Goal: Register for event/course

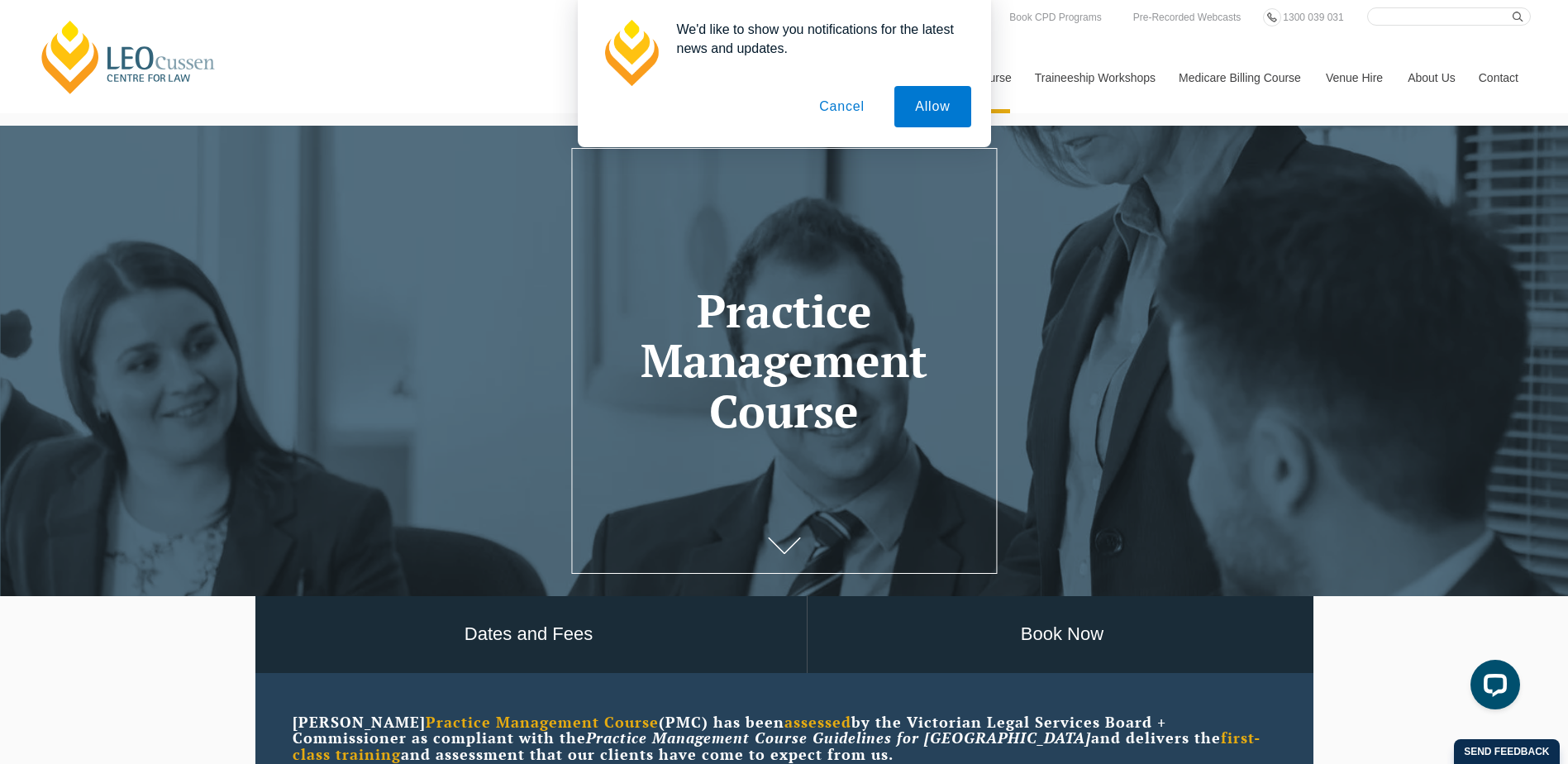
click at [851, 110] on button "Cancel" at bounding box center [842, 107] width 87 height 41
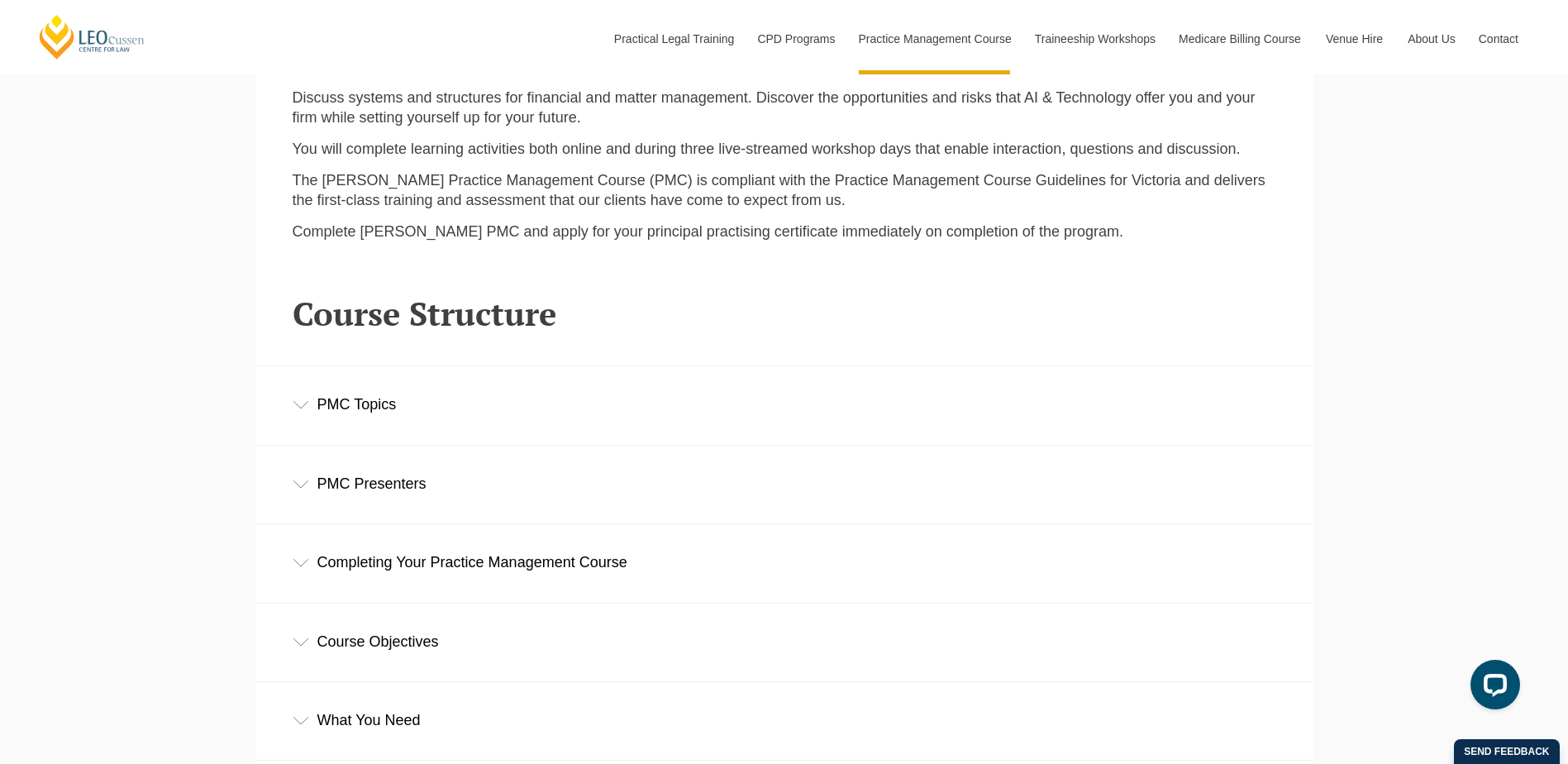
scroll to position [2232, 0]
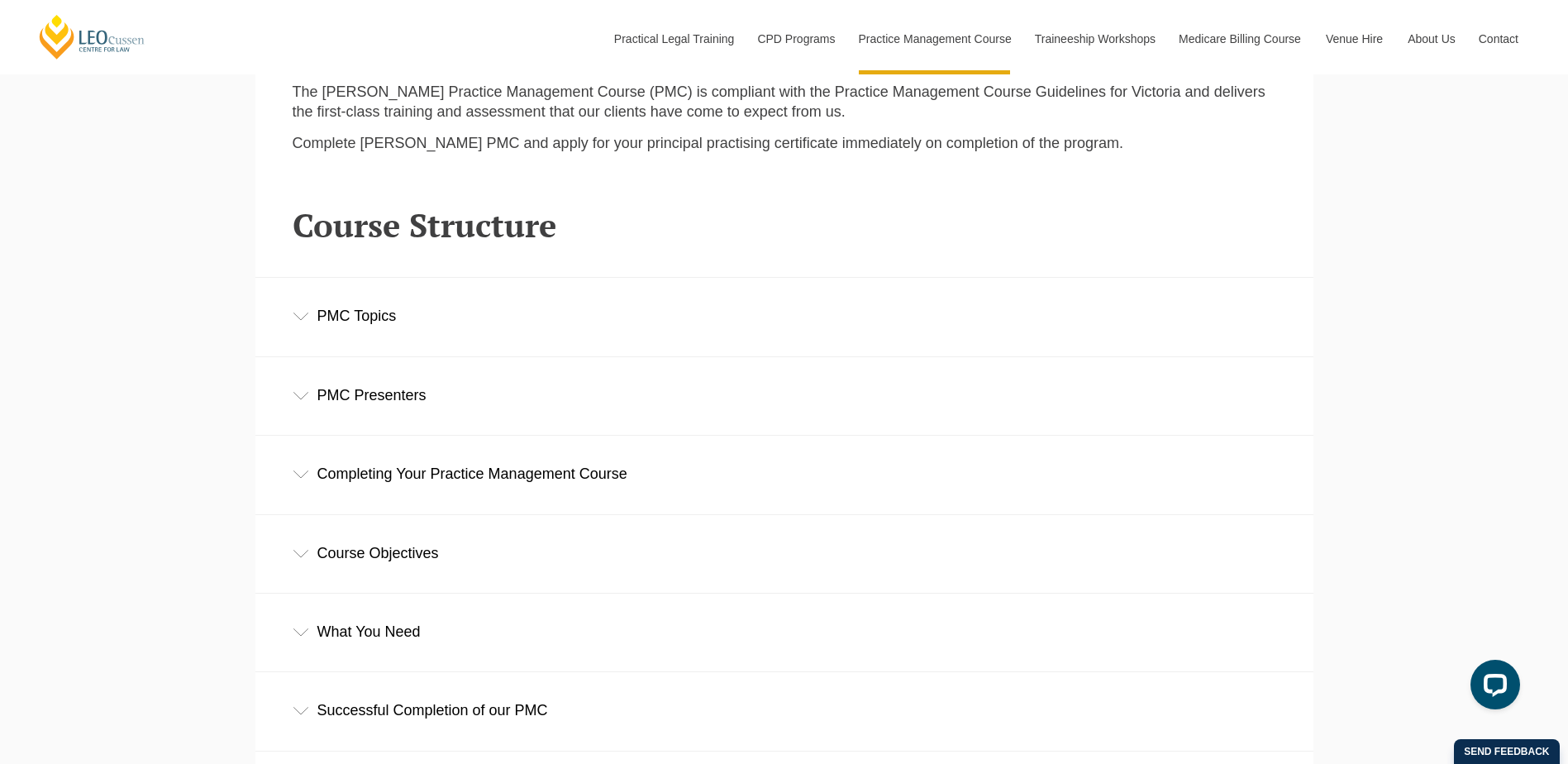
click at [298, 319] on icon at bounding box center [301, 316] width 17 height 8
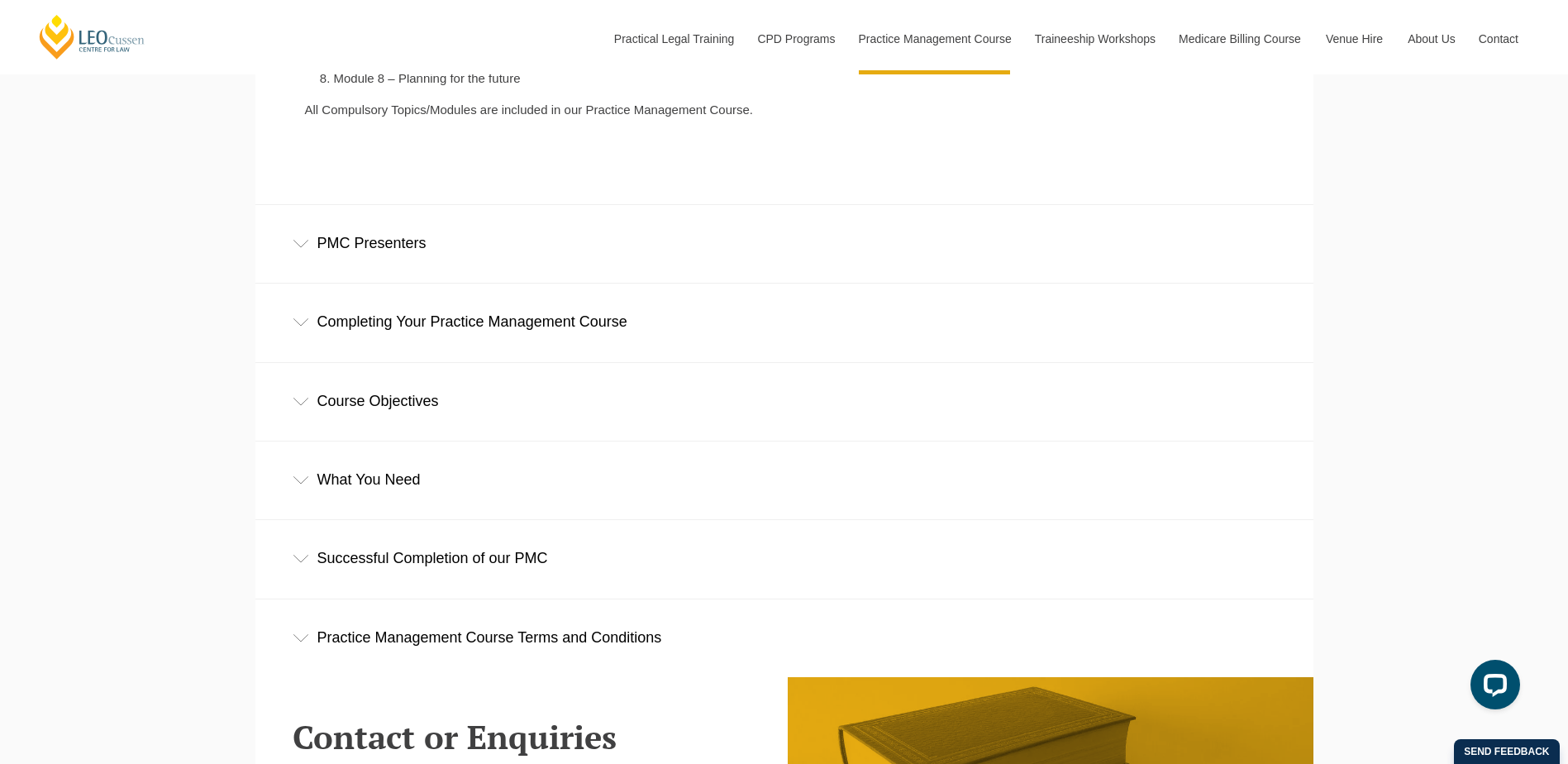
scroll to position [2811, 0]
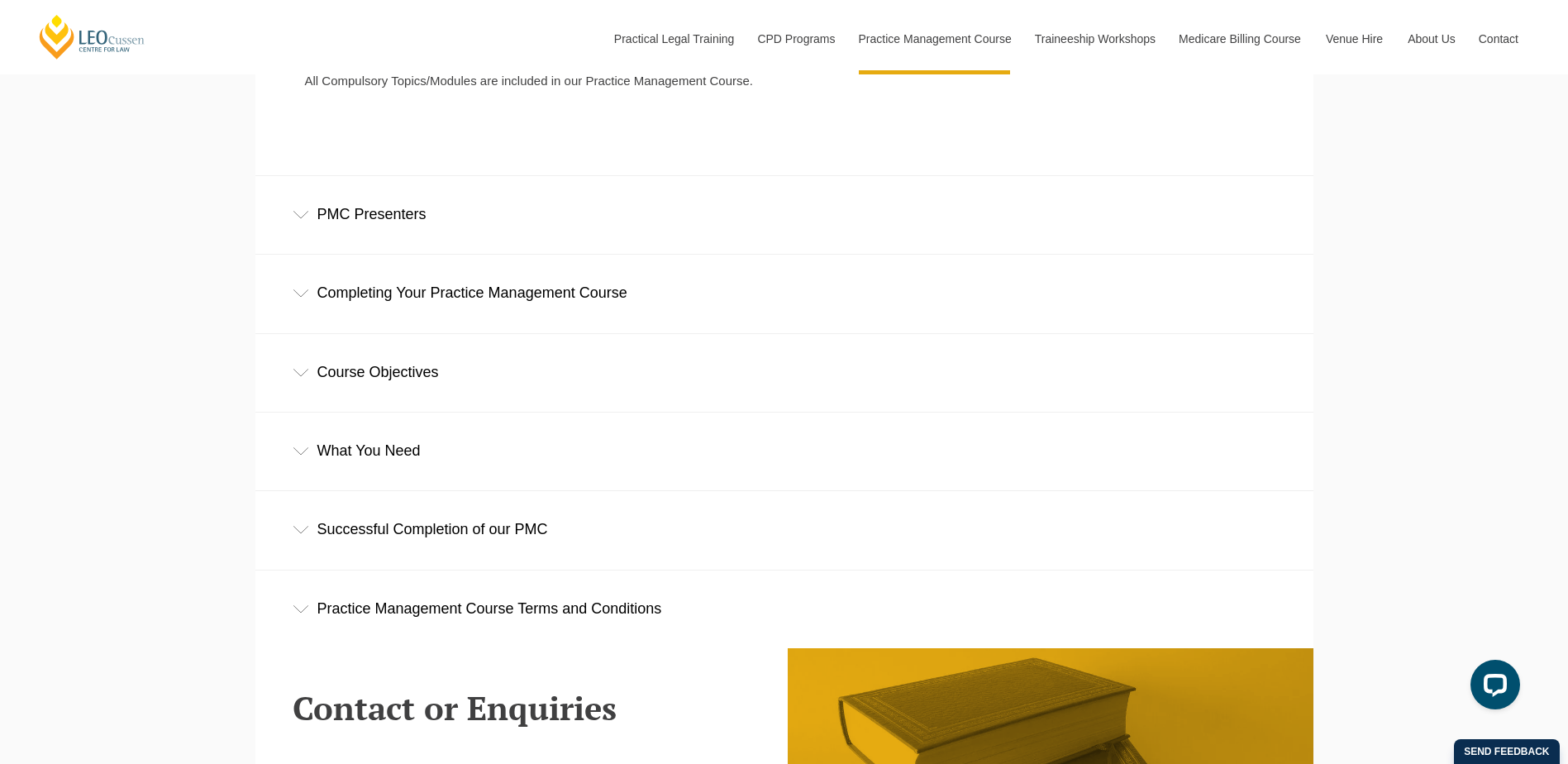
click at [309, 292] on div "Completing Your Practice Management Course" at bounding box center [784, 293] width 1058 height 77
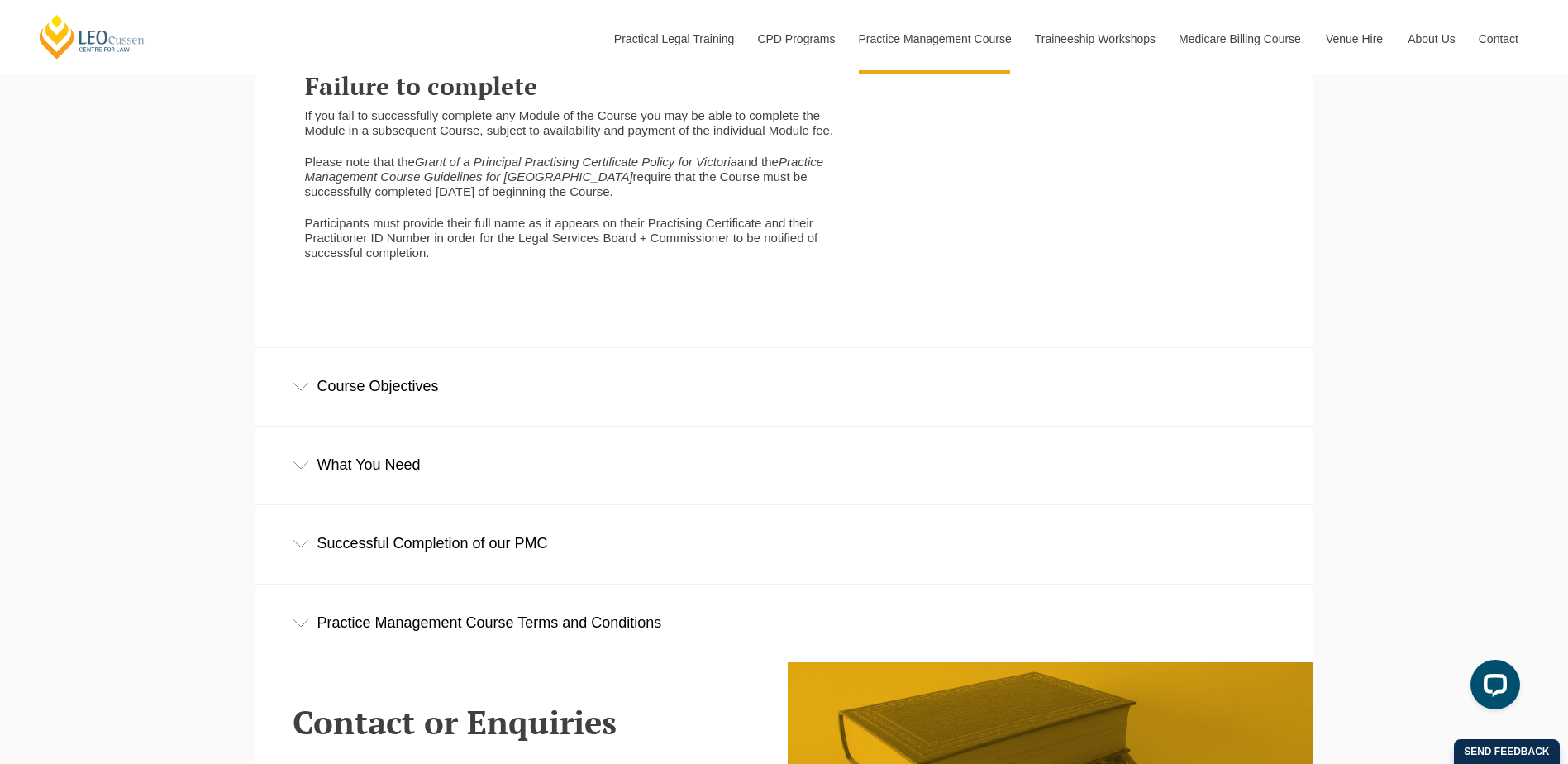
scroll to position [3803, 0]
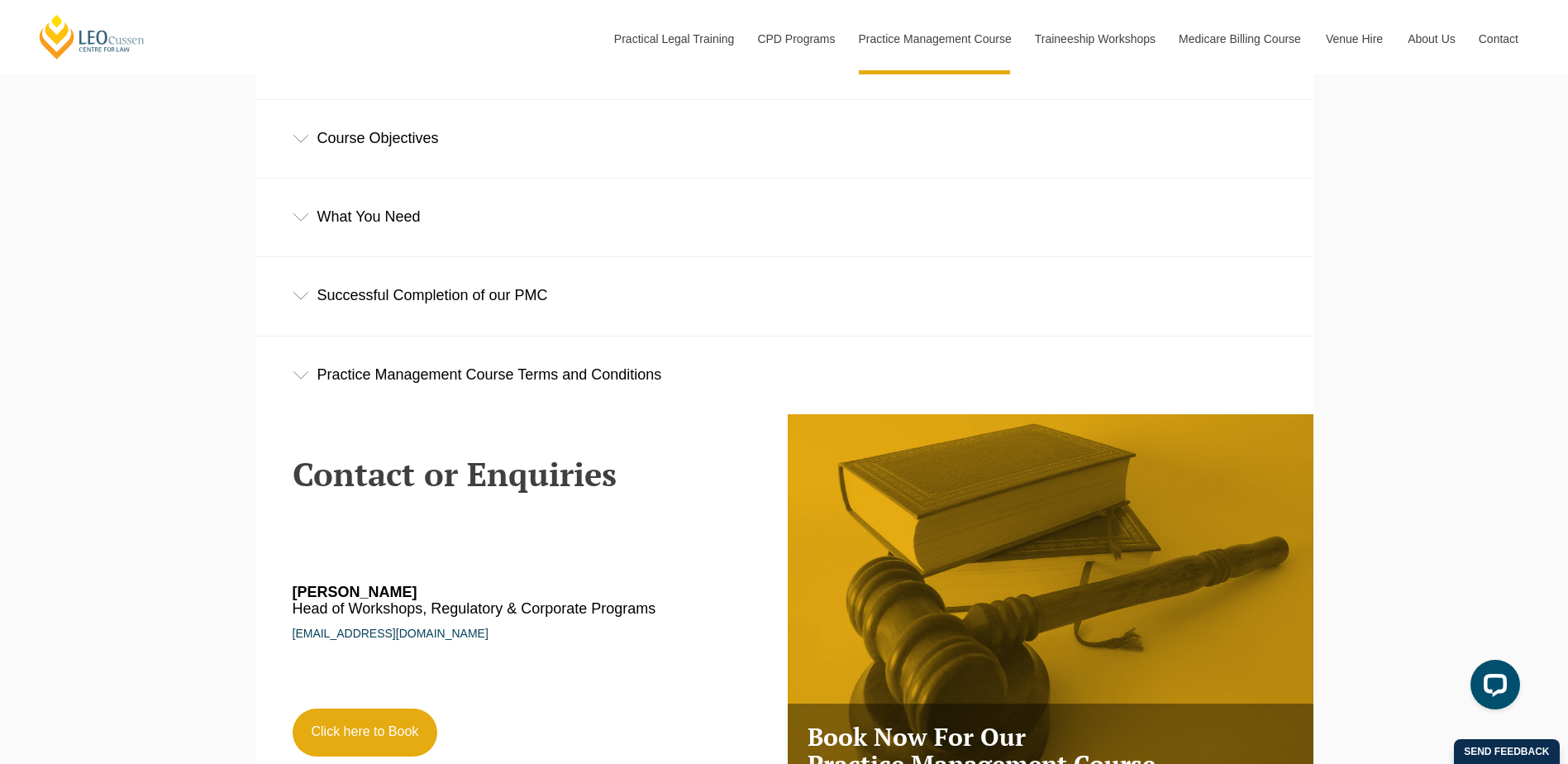
click at [311, 163] on div "Course Objectives" at bounding box center [784, 139] width 1058 height 77
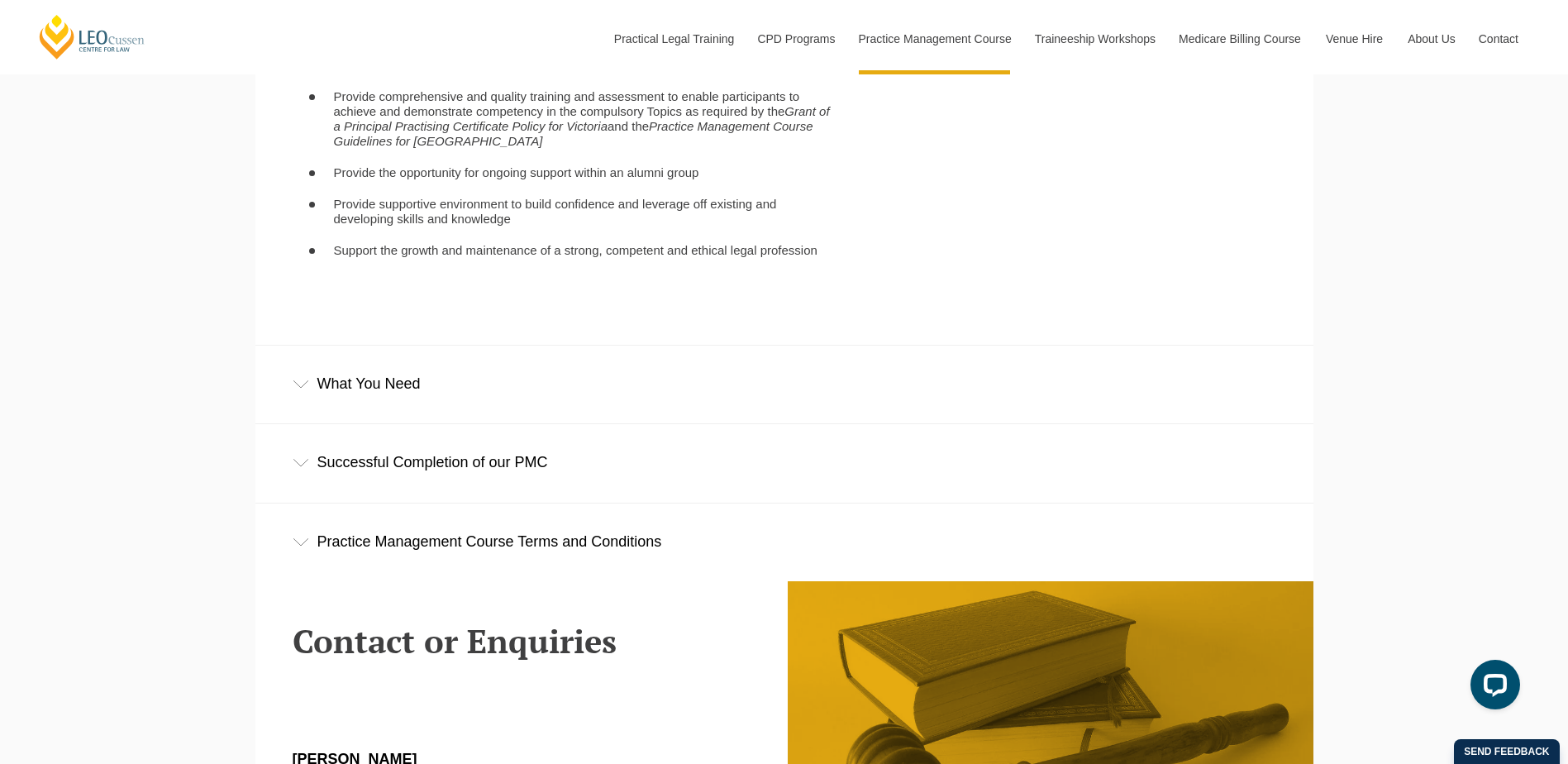
scroll to position [3886, 0]
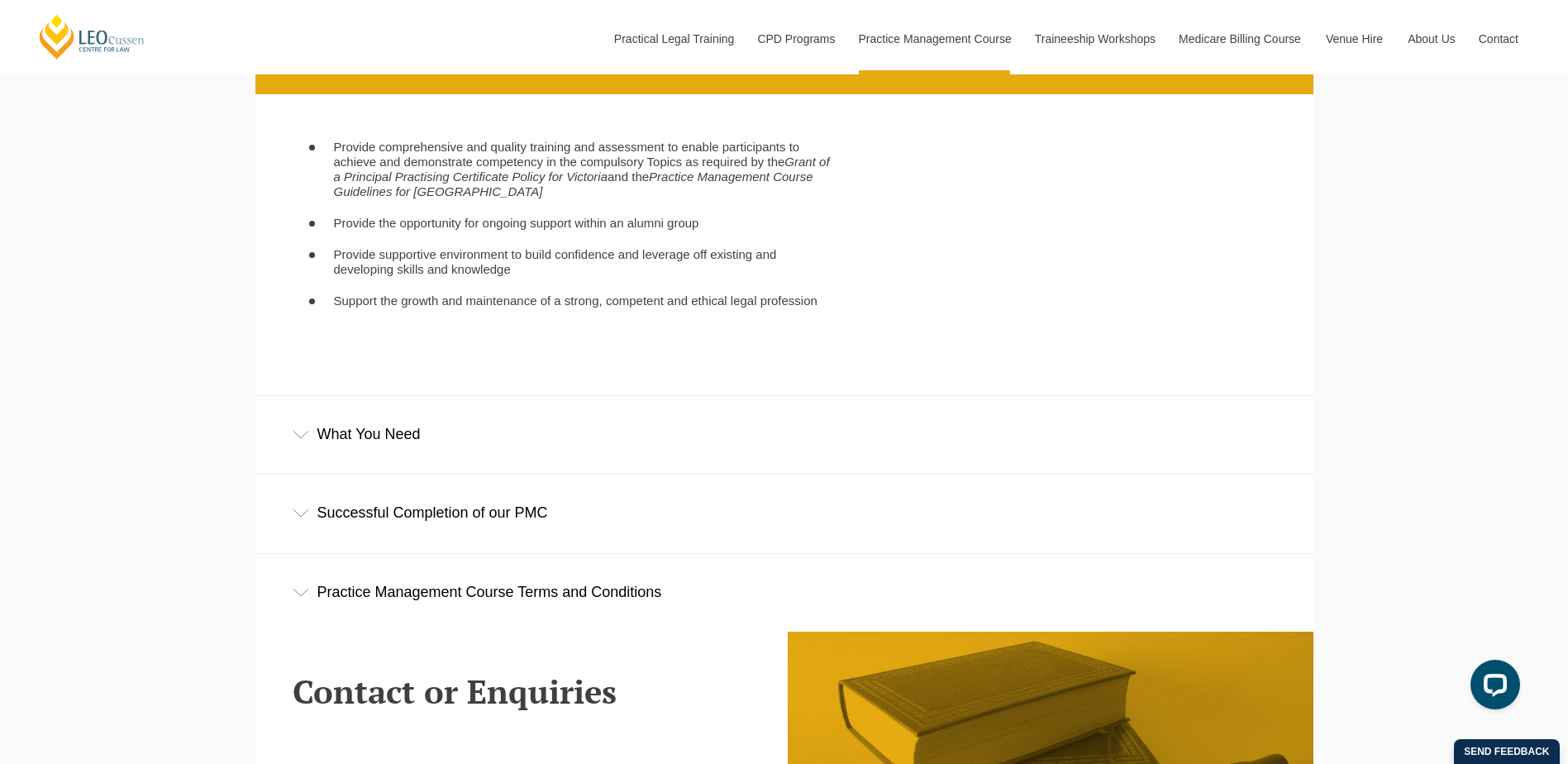
click at [304, 439] on icon at bounding box center [301, 434] width 17 height 8
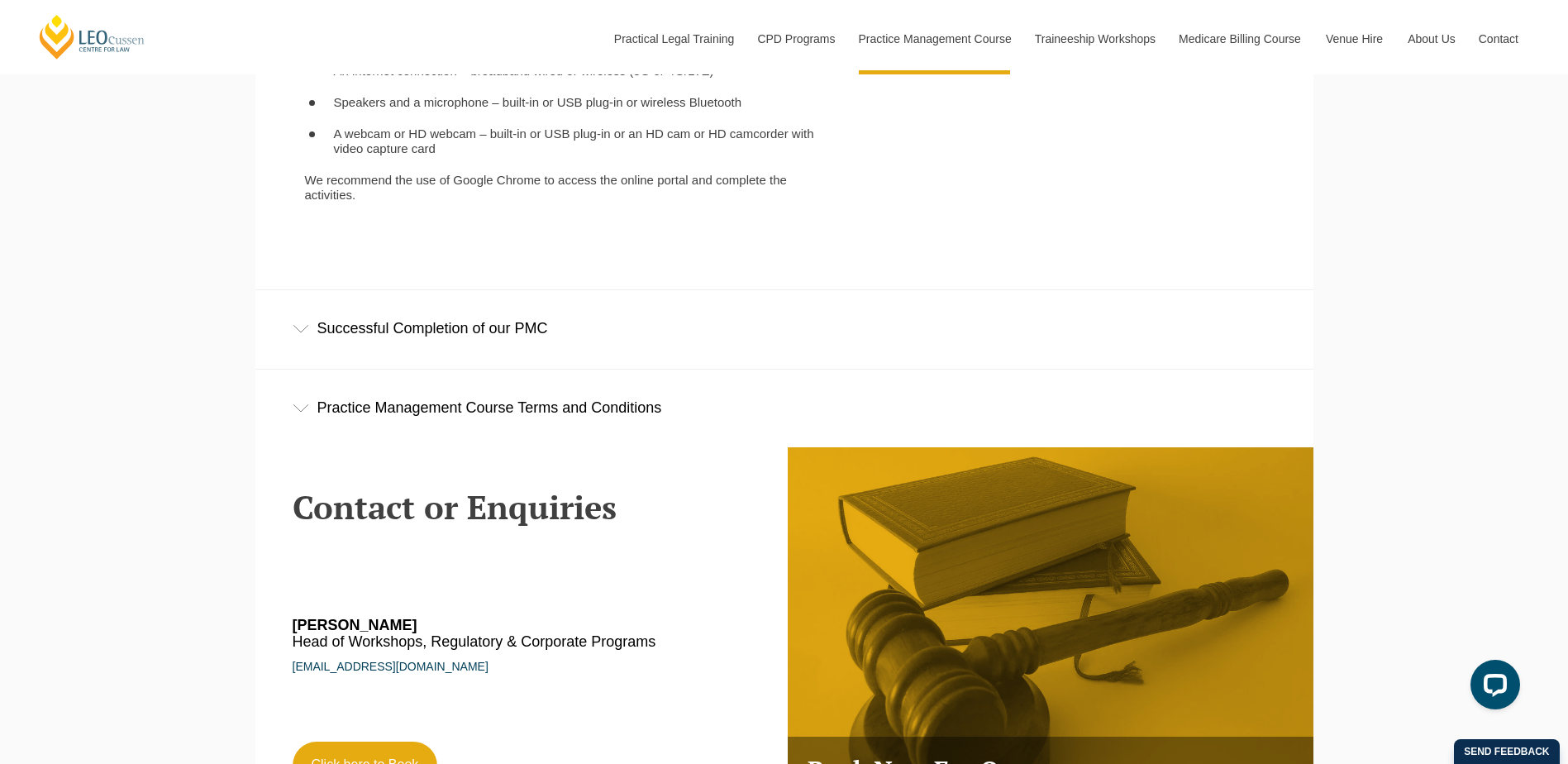
scroll to position [4547, 0]
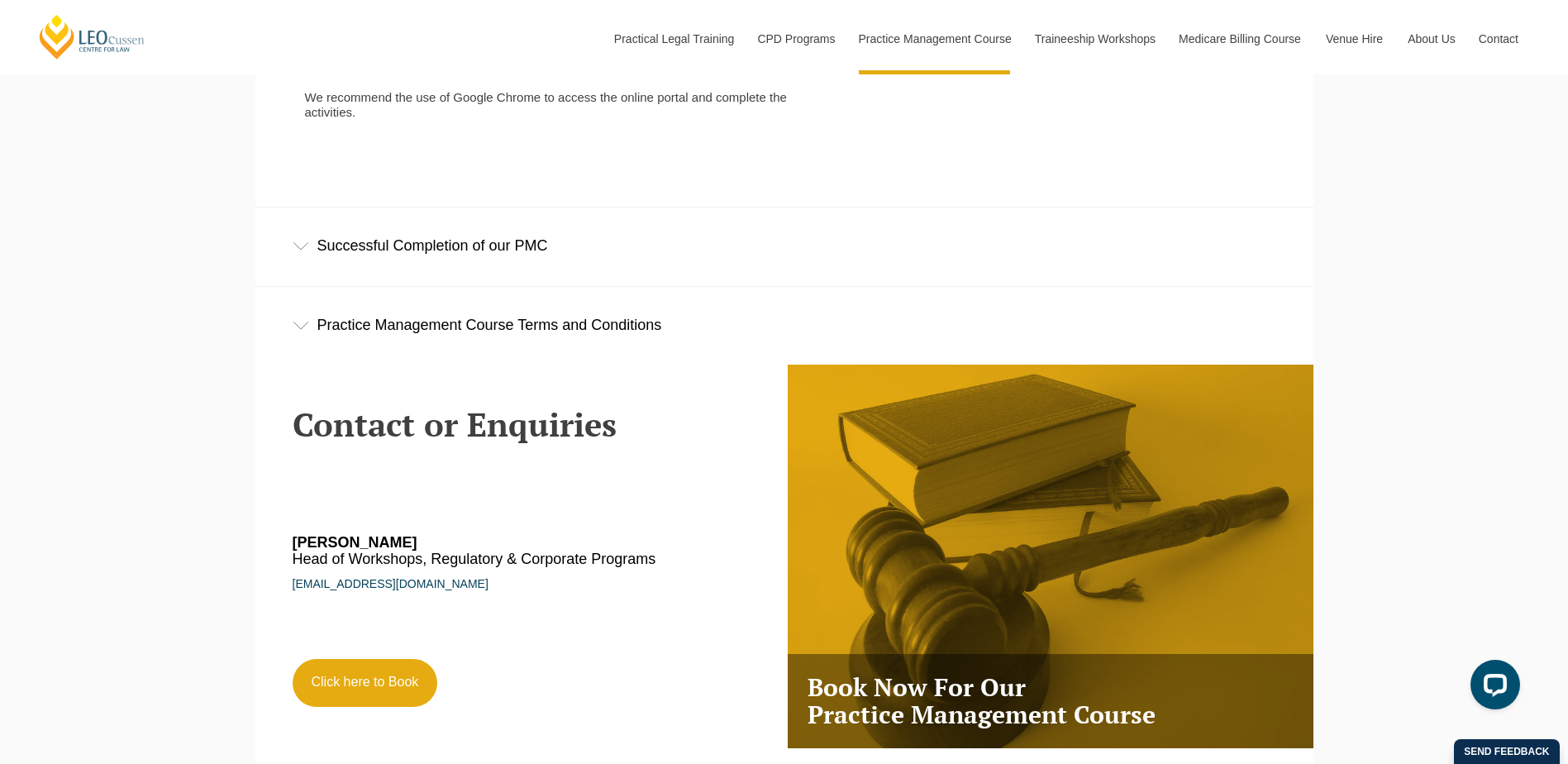
click at [308, 270] on div "Successful Completion of our PMC" at bounding box center [784, 246] width 1058 height 77
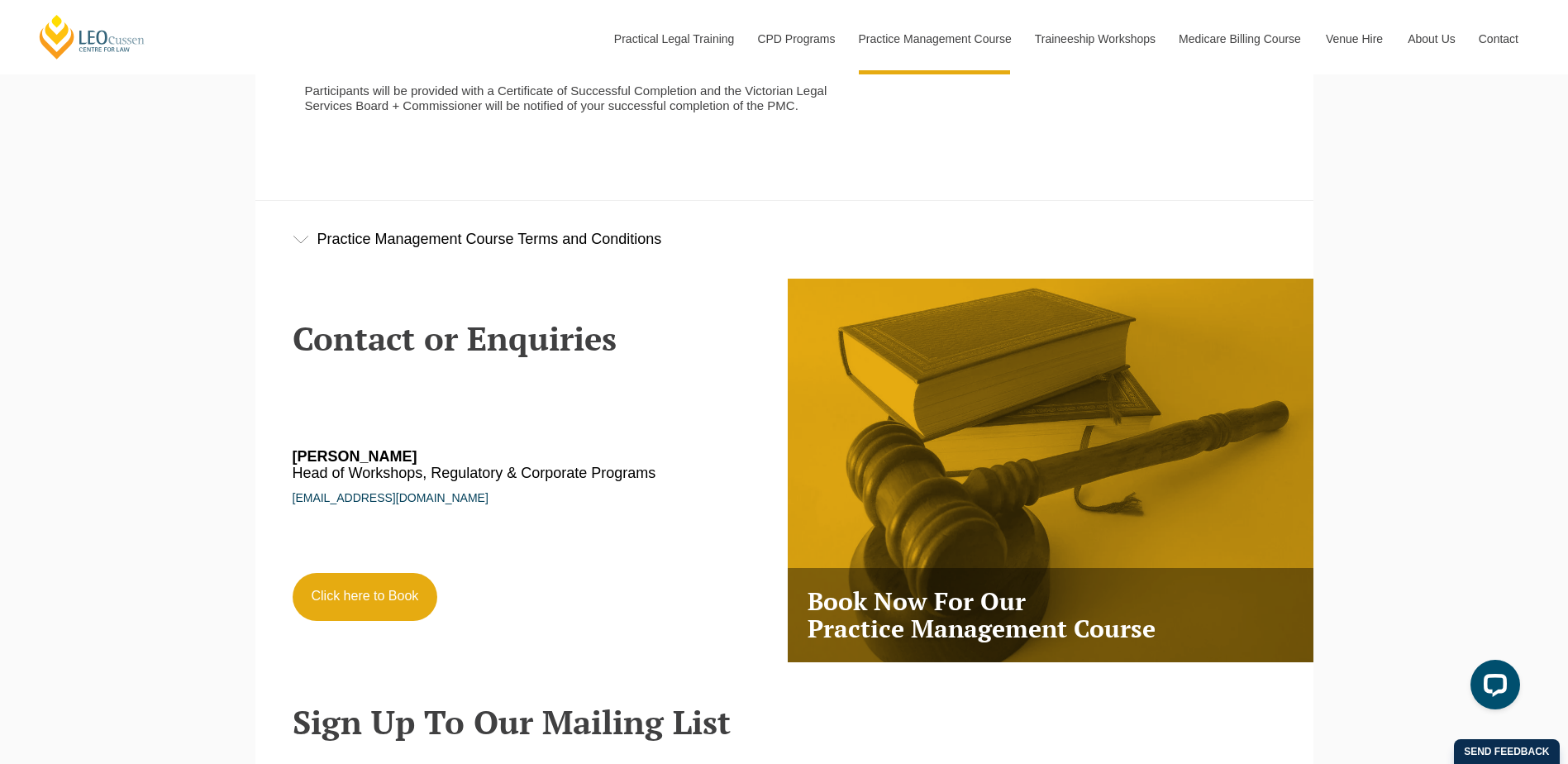
scroll to position [4795, 0]
click at [300, 243] on icon at bounding box center [301, 239] width 17 height 8
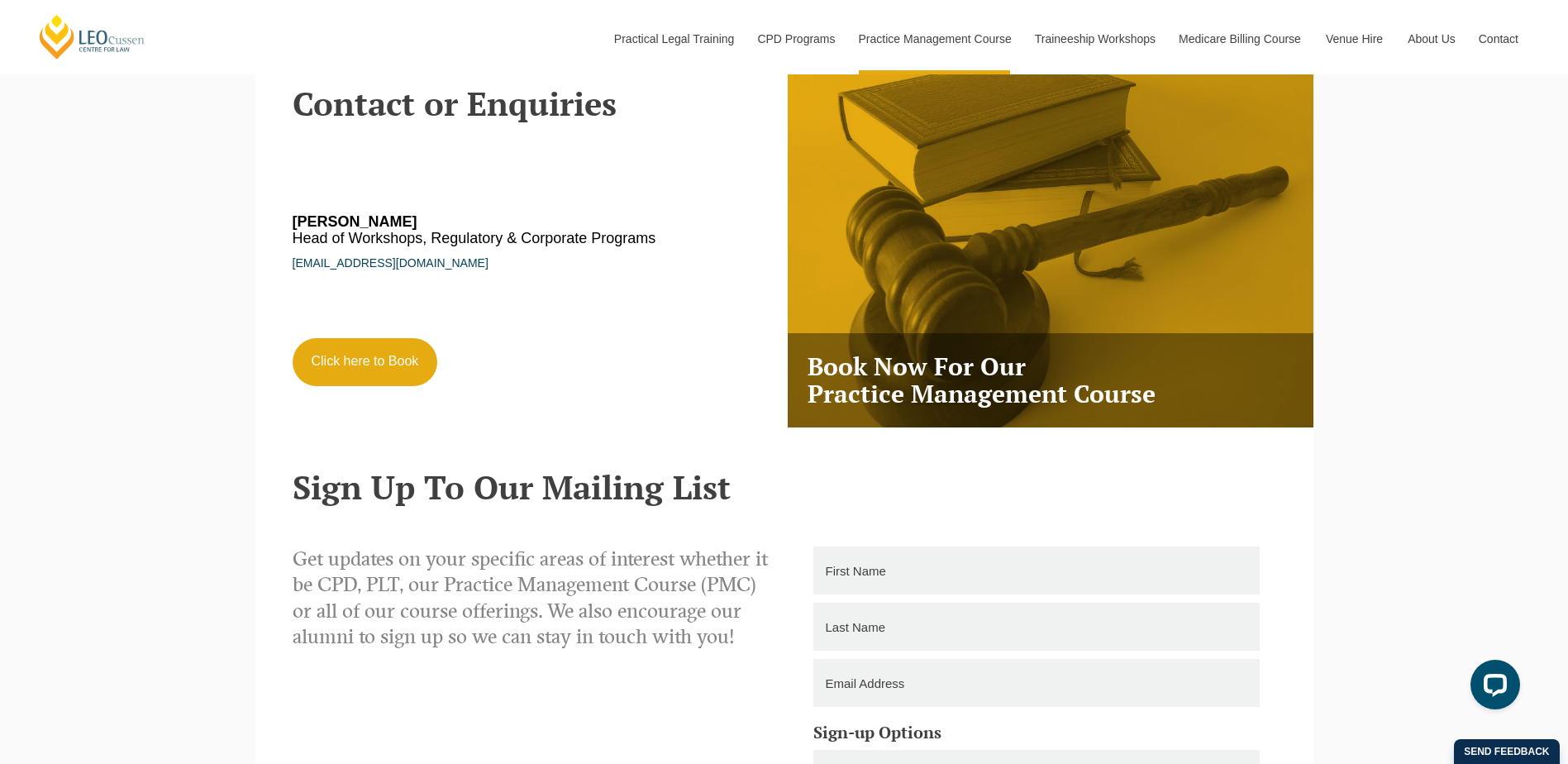
scroll to position [5870, 0]
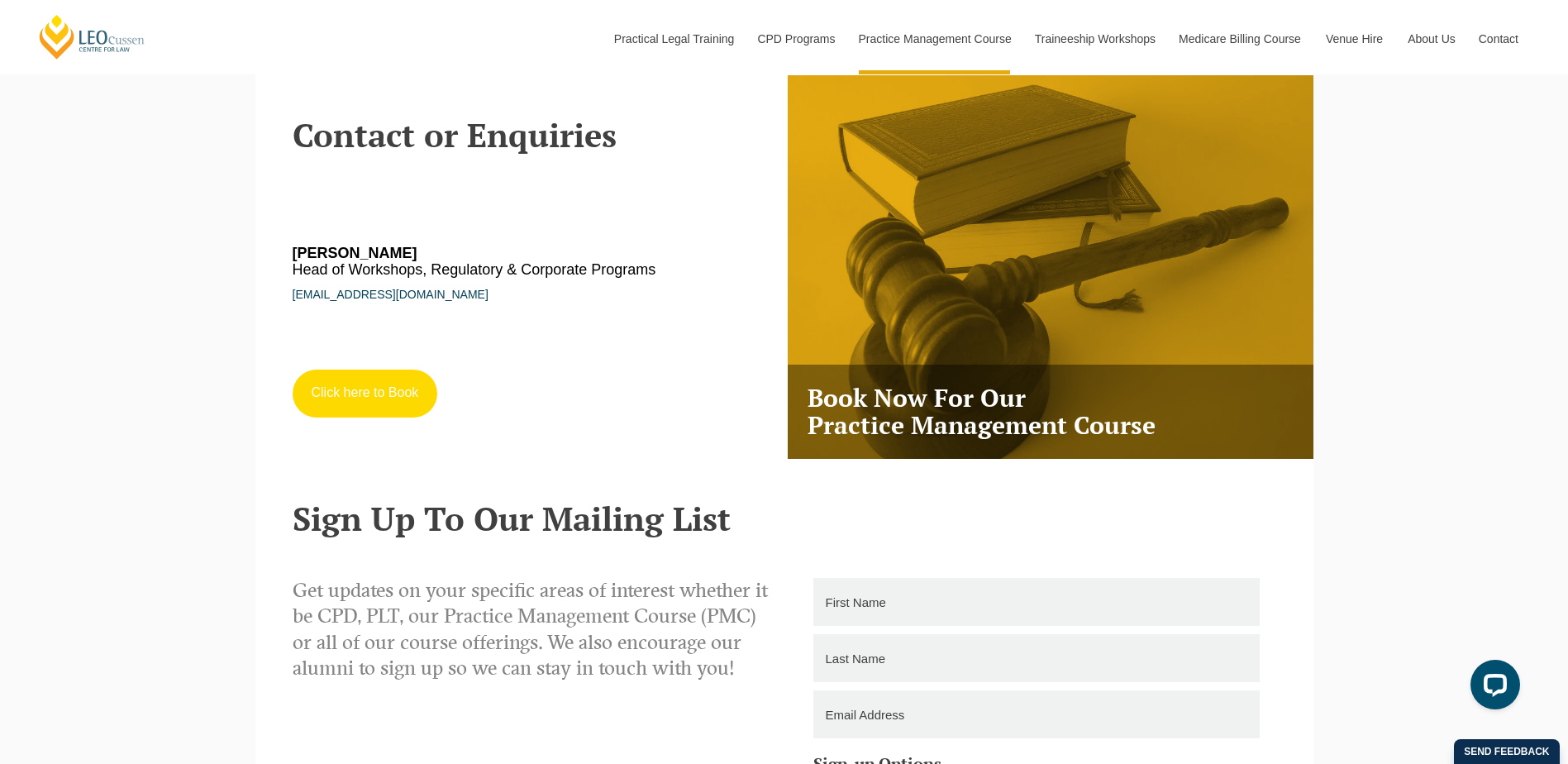
click at [364, 386] on link "Click here to Book" at bounding box center [365, 393] width 145 height 48
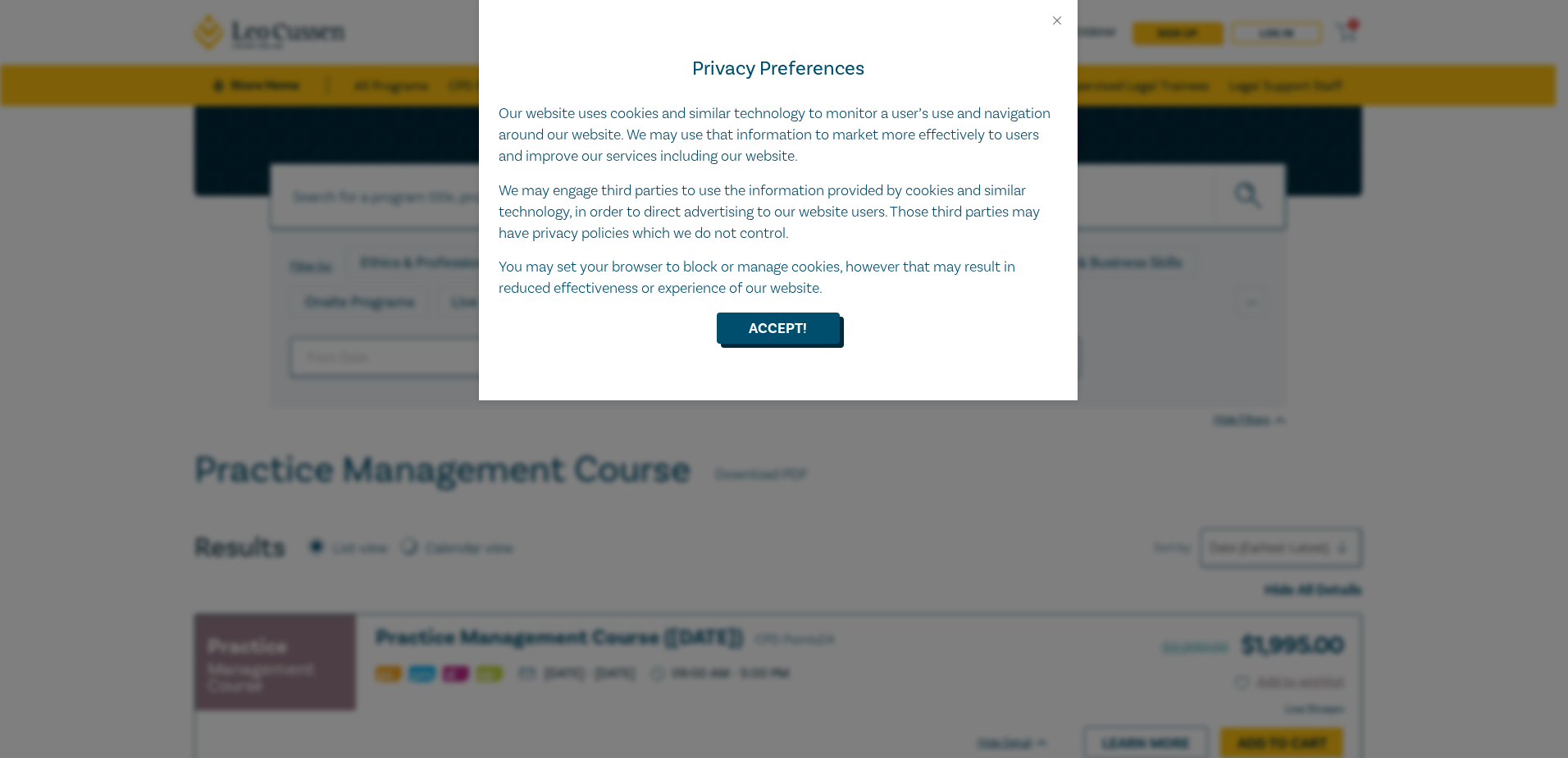
click at [772, 330] on button "Accept!" at bounding box center [778, 328] width 123 height 31
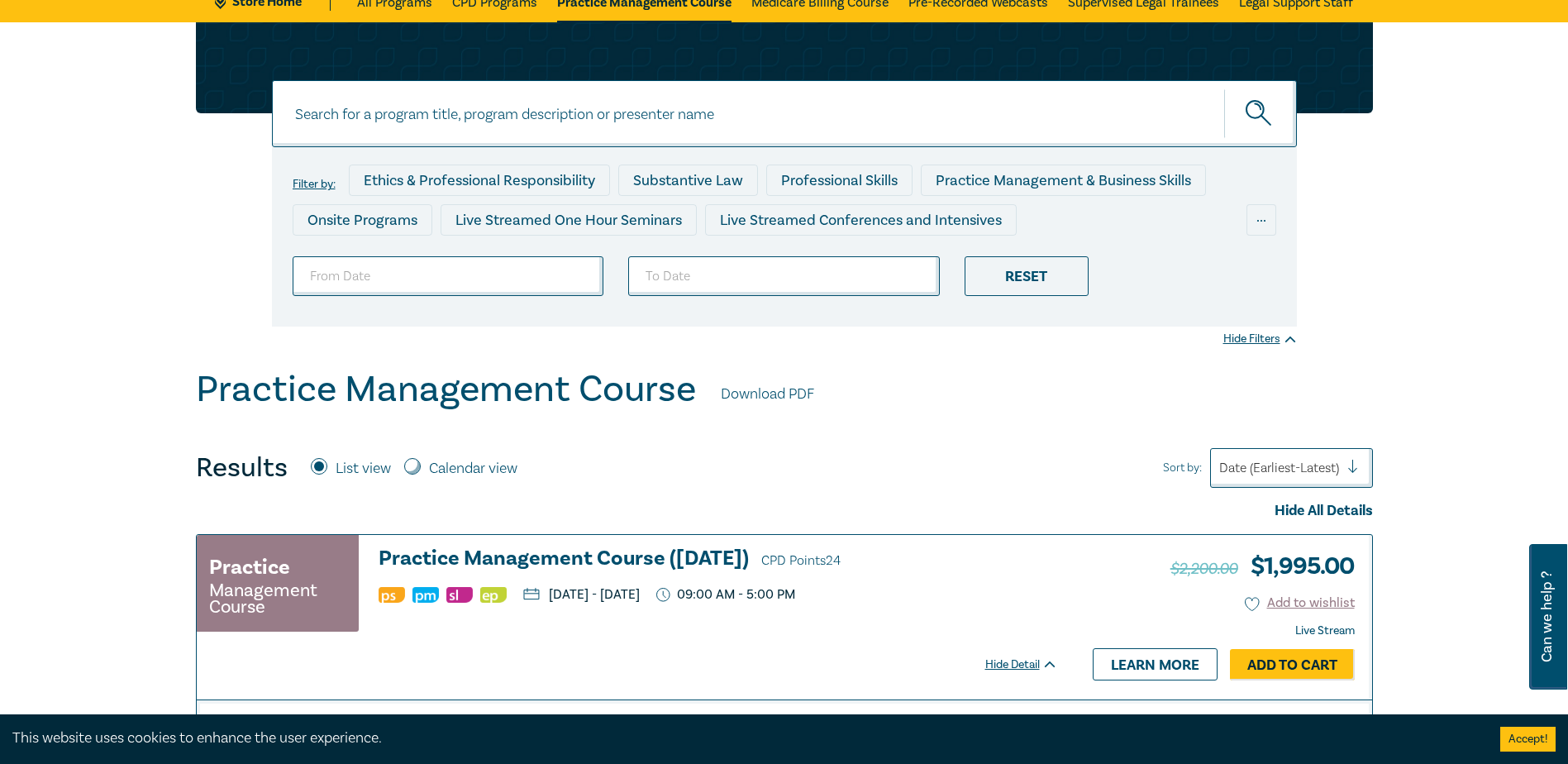
scroll to position [248, 0]
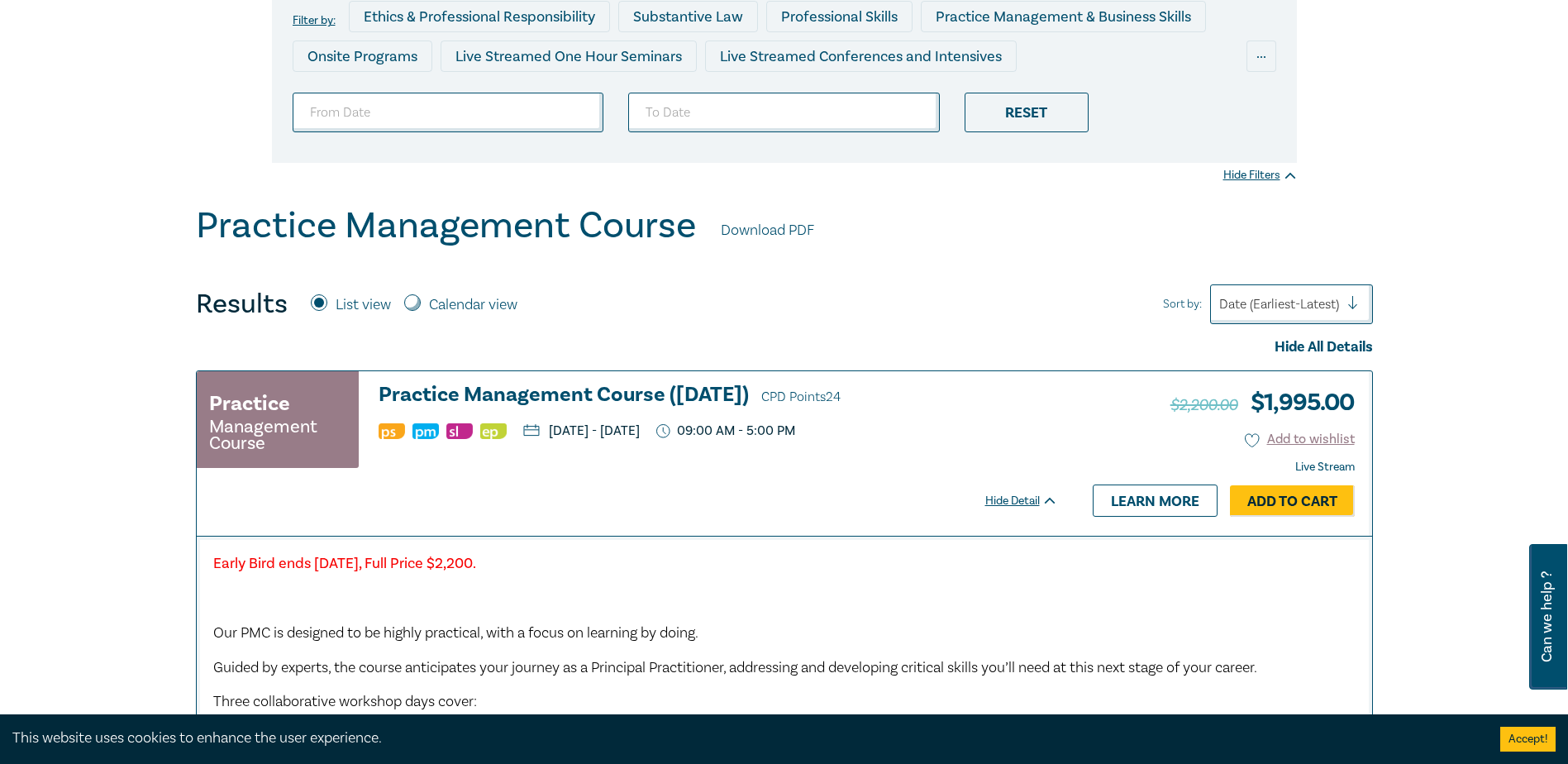
click at [1353, 305] on div at bounding box center [1360, 304] width 25 height 17
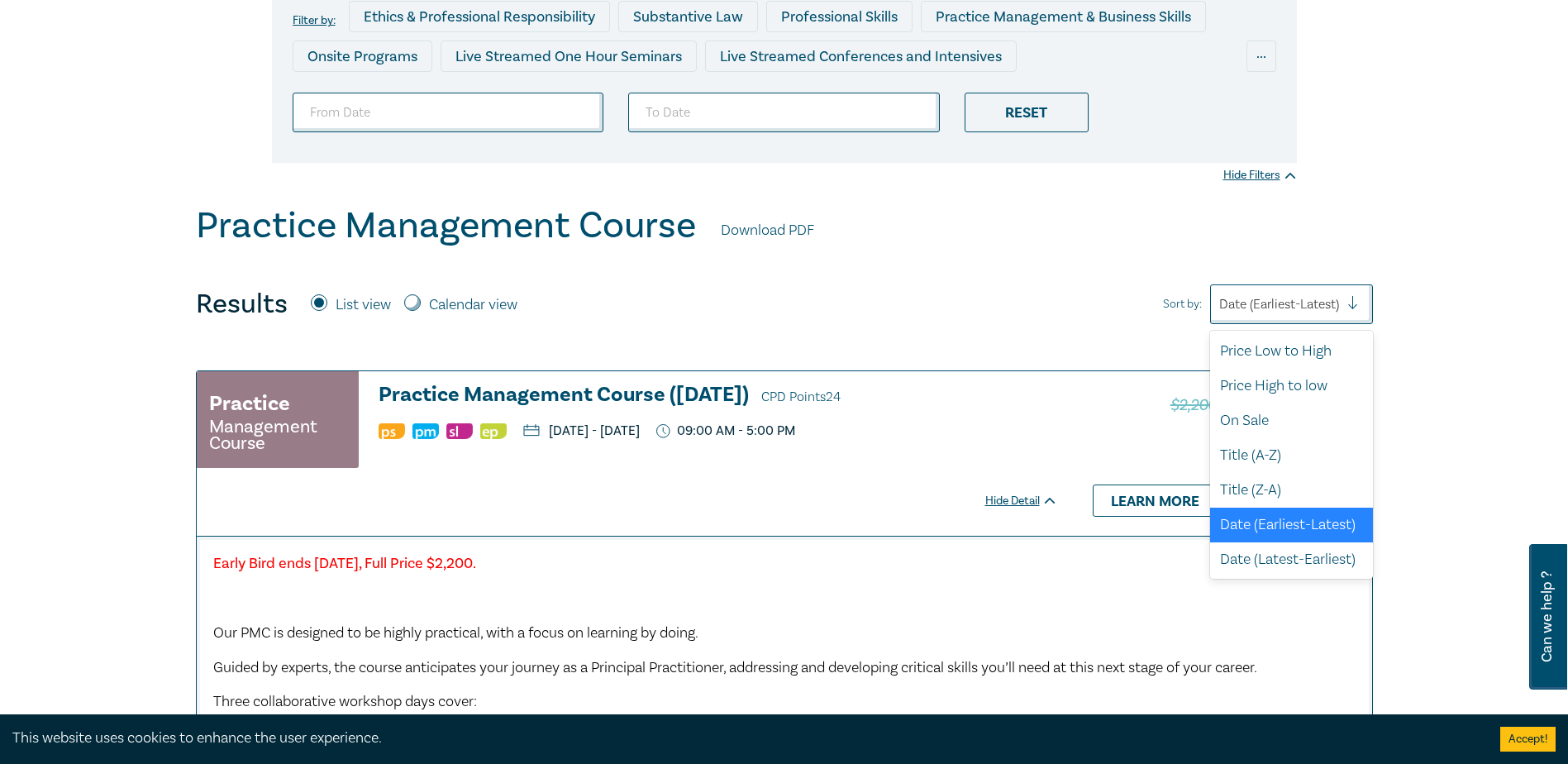
scroll to position [5, 0]
click at [1293, 518] on div "Date (Earliest-Latest)" at bounding box center [1291, 524] width 162 height 35
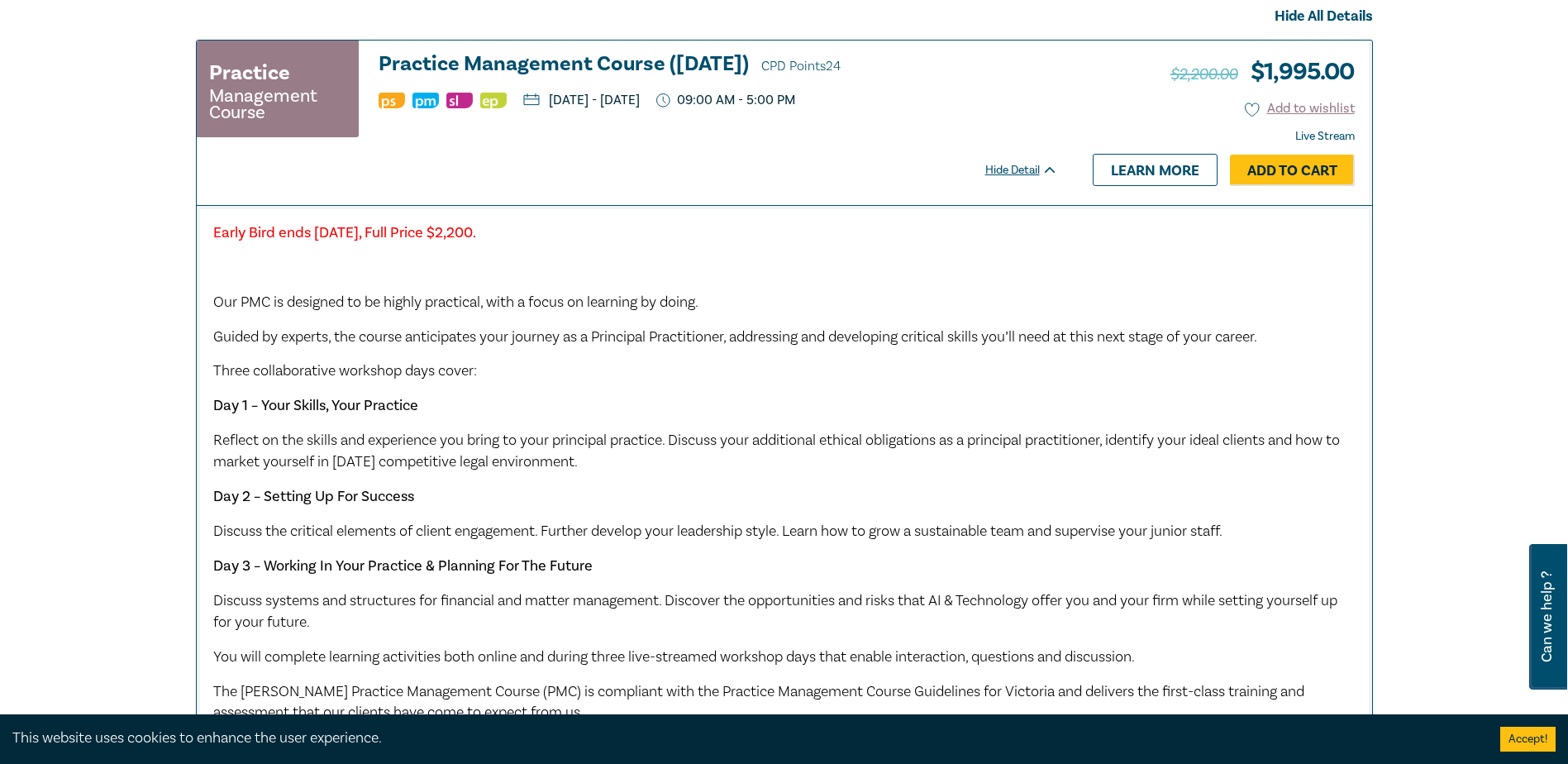
scroll to position [744, 0]
